Goal: Information Seeking & Learning: Learn about a topic

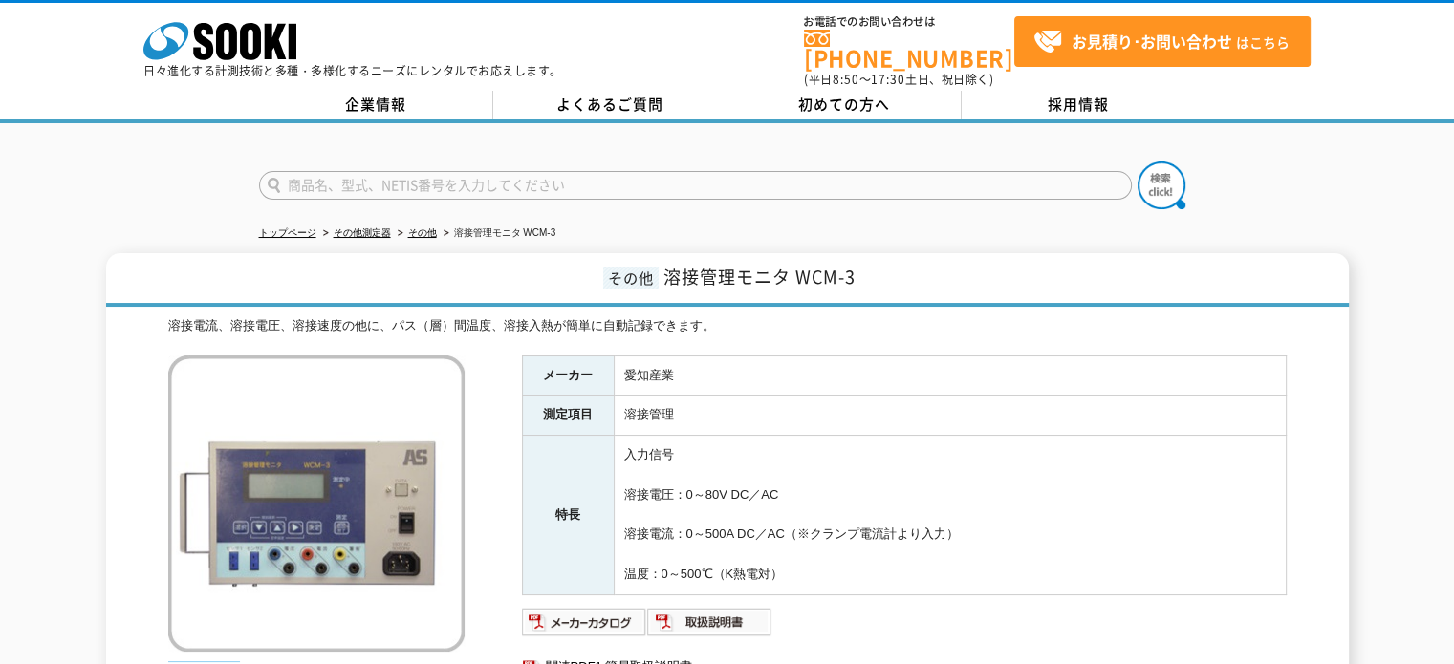
scroll to position [191, 0]
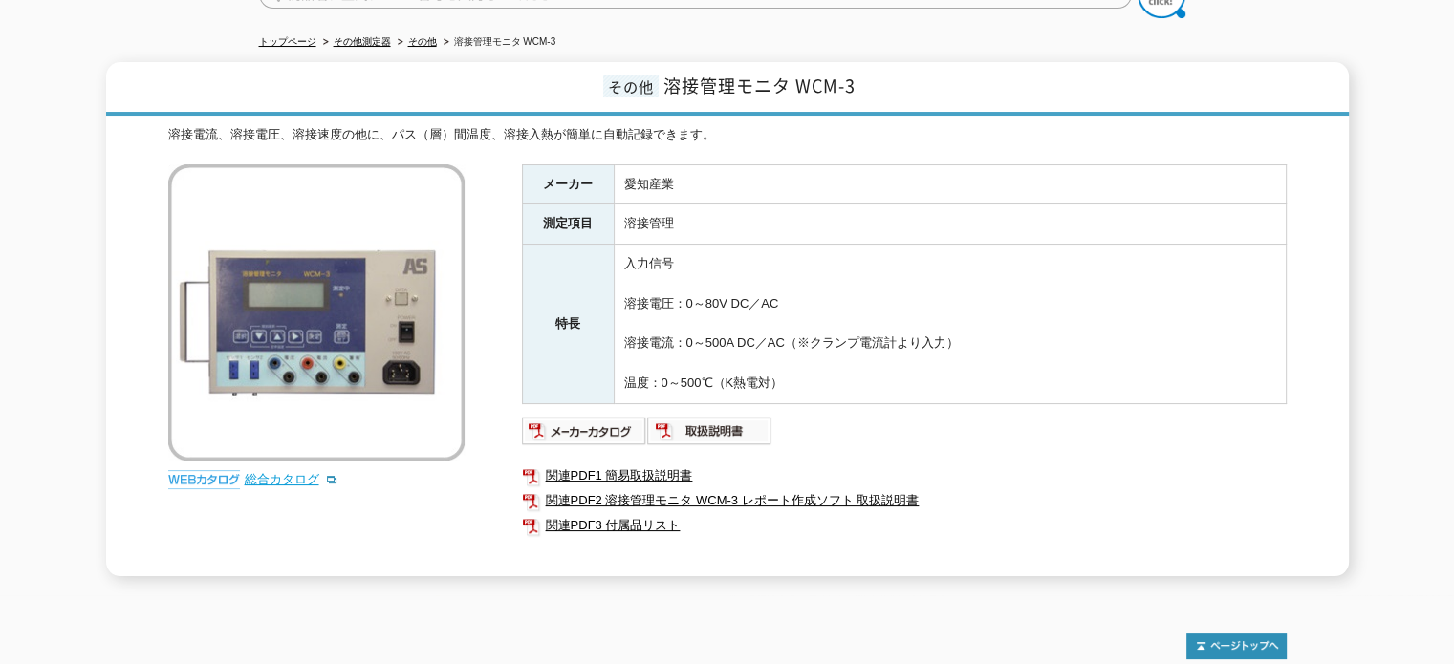
click at [264, 472] on link "総合カタログ" at bounding box center [292, 479] width 94 height 14
click at [597, 416] on img at bounding box center [584, 431] width 125 height 31
